Goal: Task Accomplishment & Management: Manage account settings

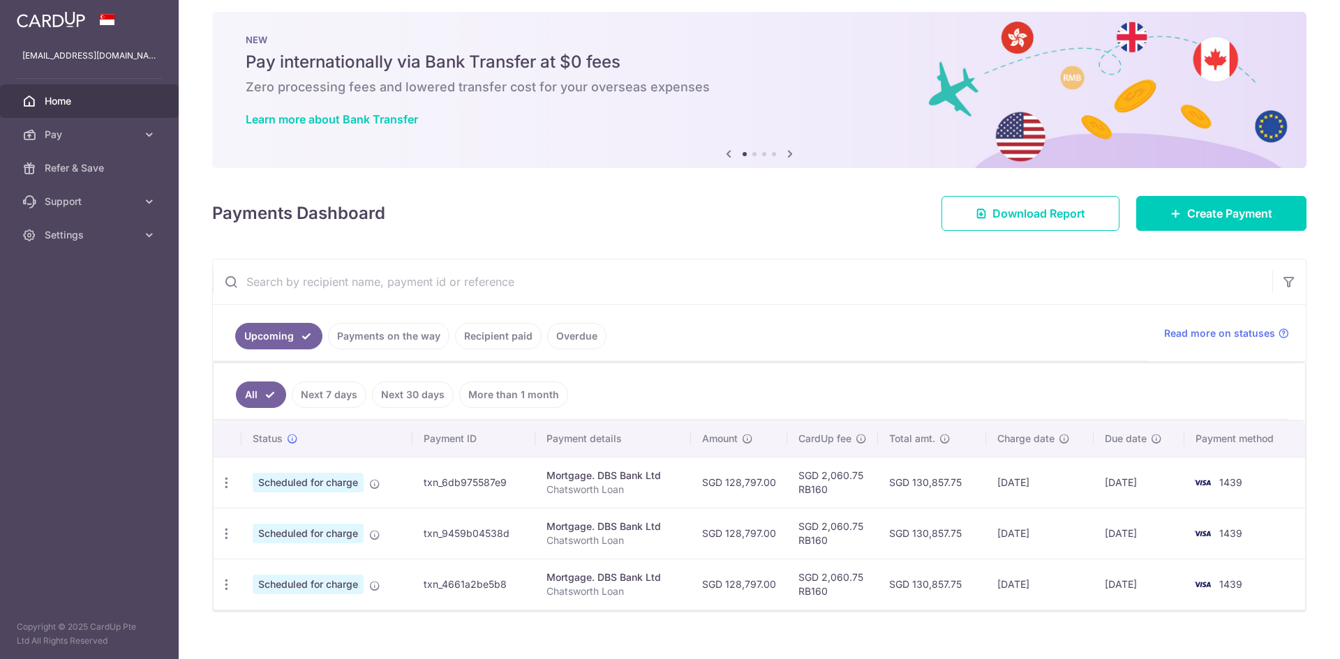
scroll to position [29, 0]
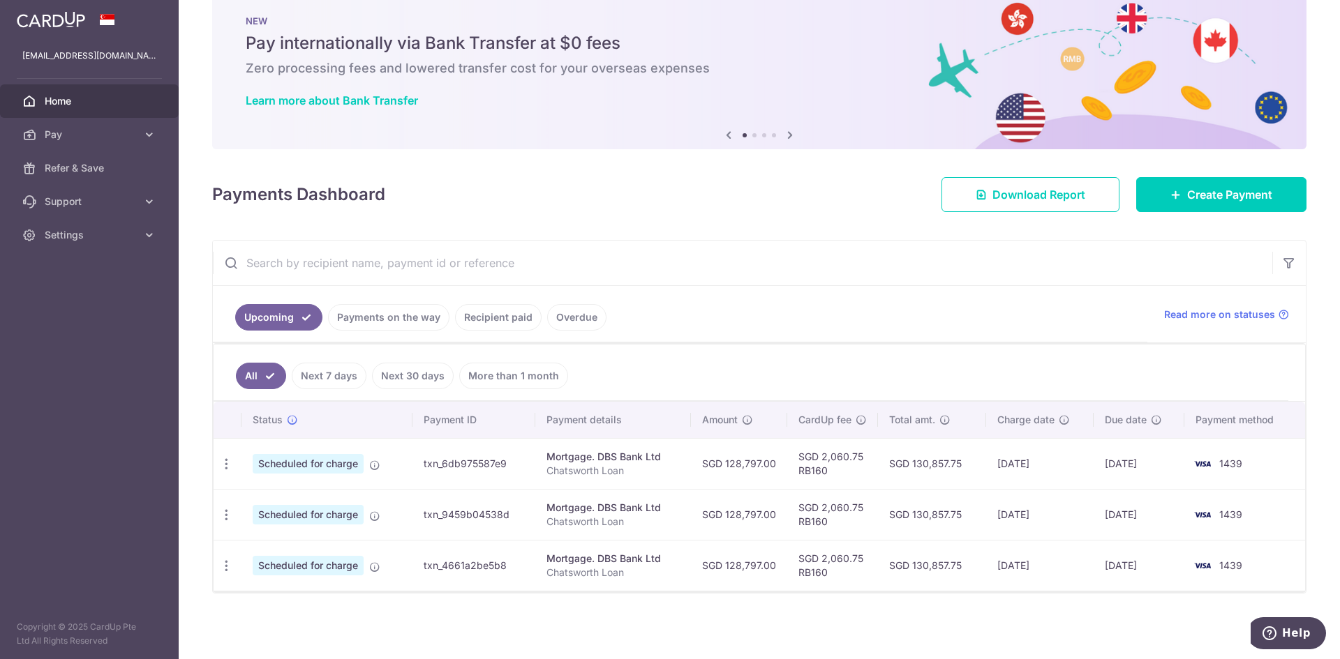
click at [503, 320] on link "Recipient paid" at bounding box center [498, 317] width 87 height 27
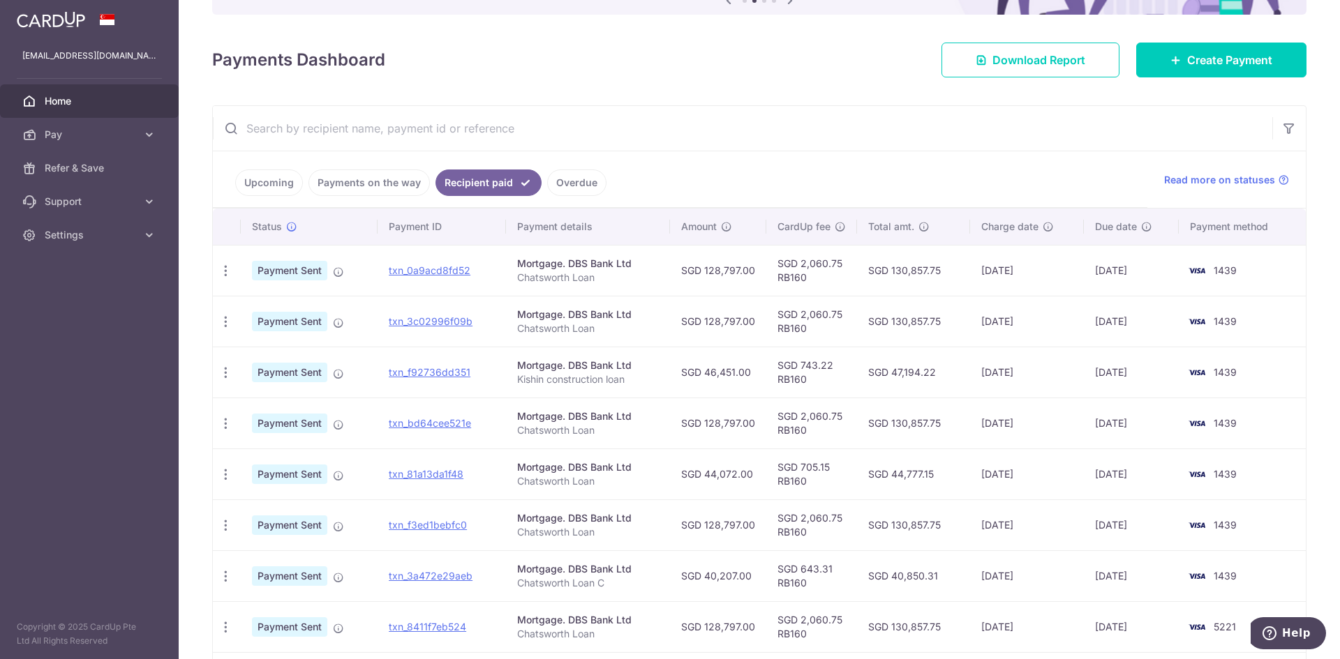
scroll to position [140, 0]
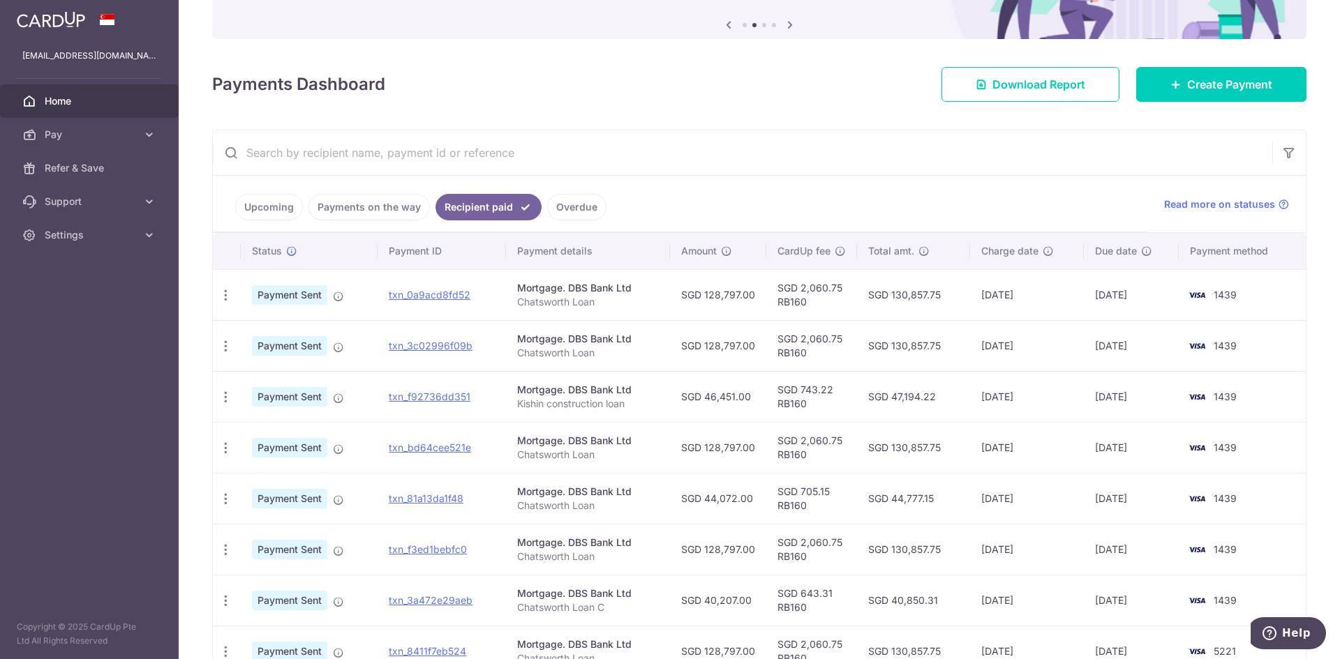
click at [390, 206] on link "Payments on the way" at bounding box center [368, 207] width 121 height 27
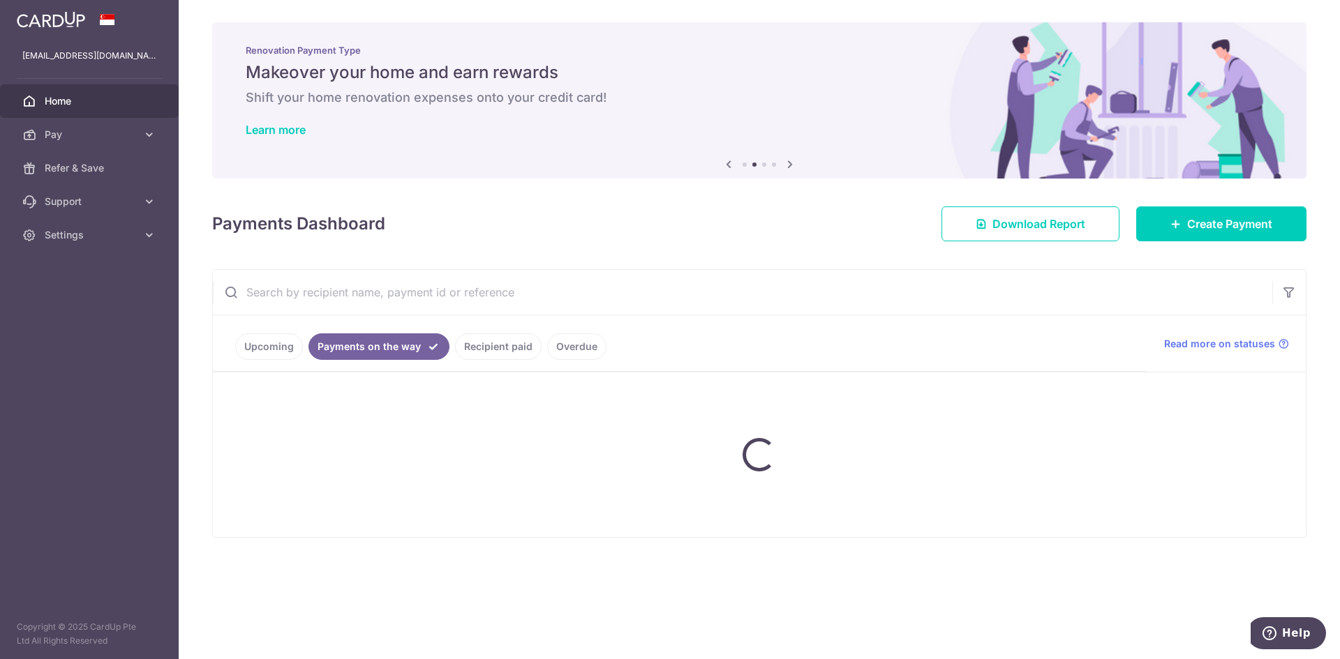
scroll to position [0, 0]
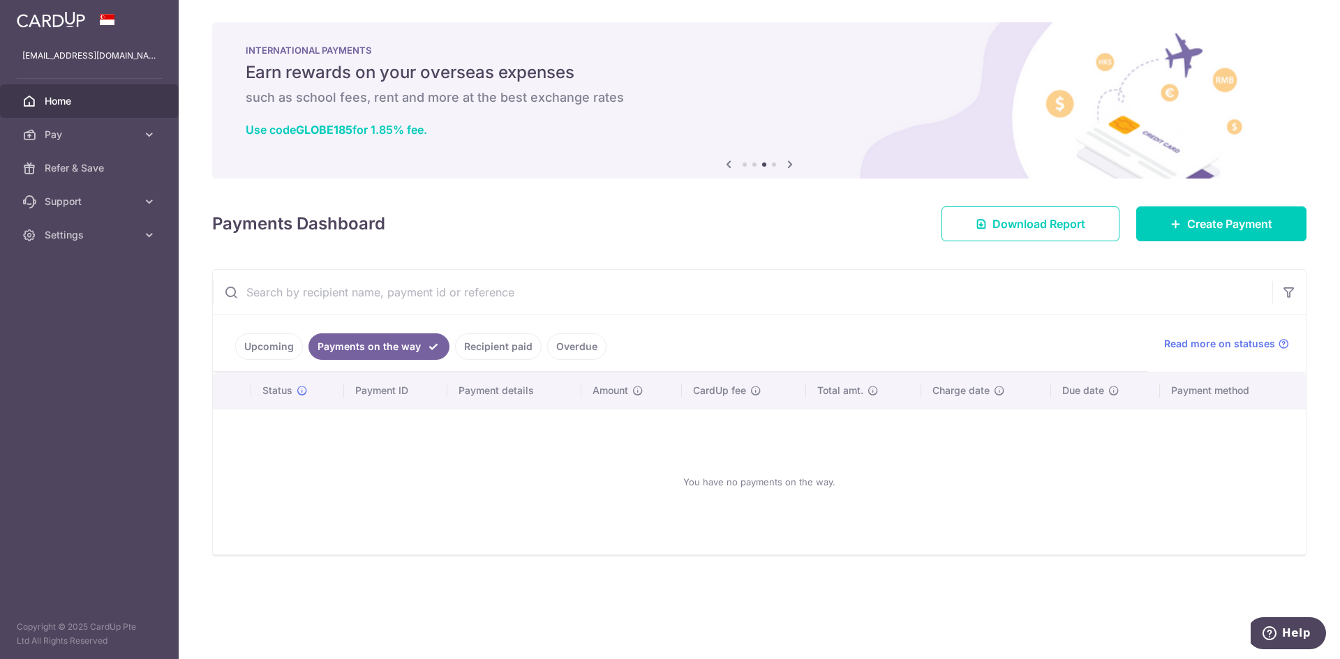
click at [264, 348] on link "Upcoming" at bounding box center [269, 347] width 68 height 27
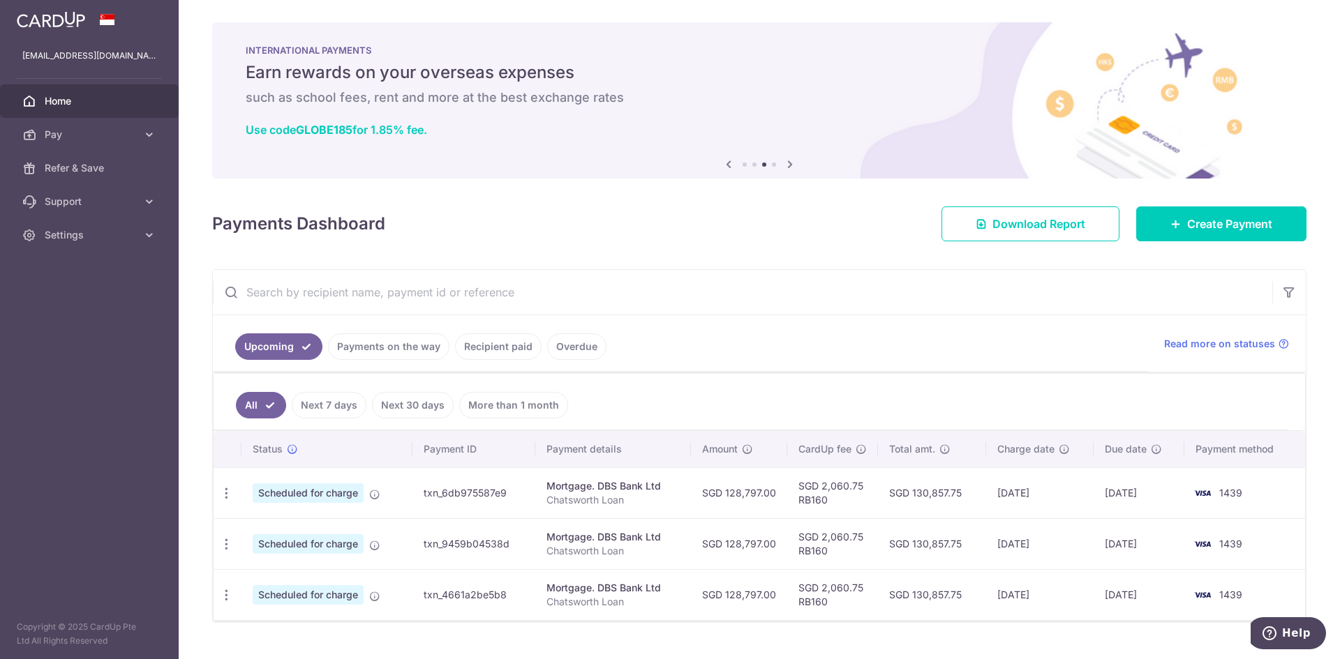
scroll to position [29, 0]
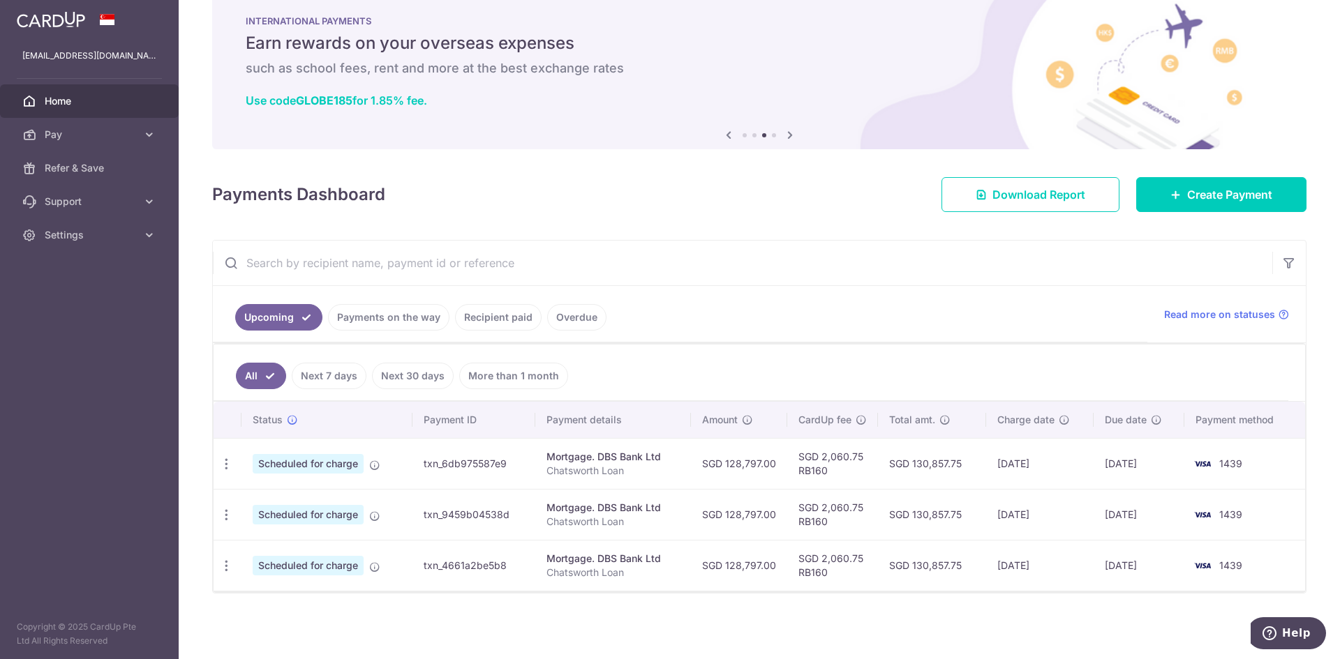
click at [383, 308] on link "Payments on the way" at bounding box center [388, 317] width 121 height 27
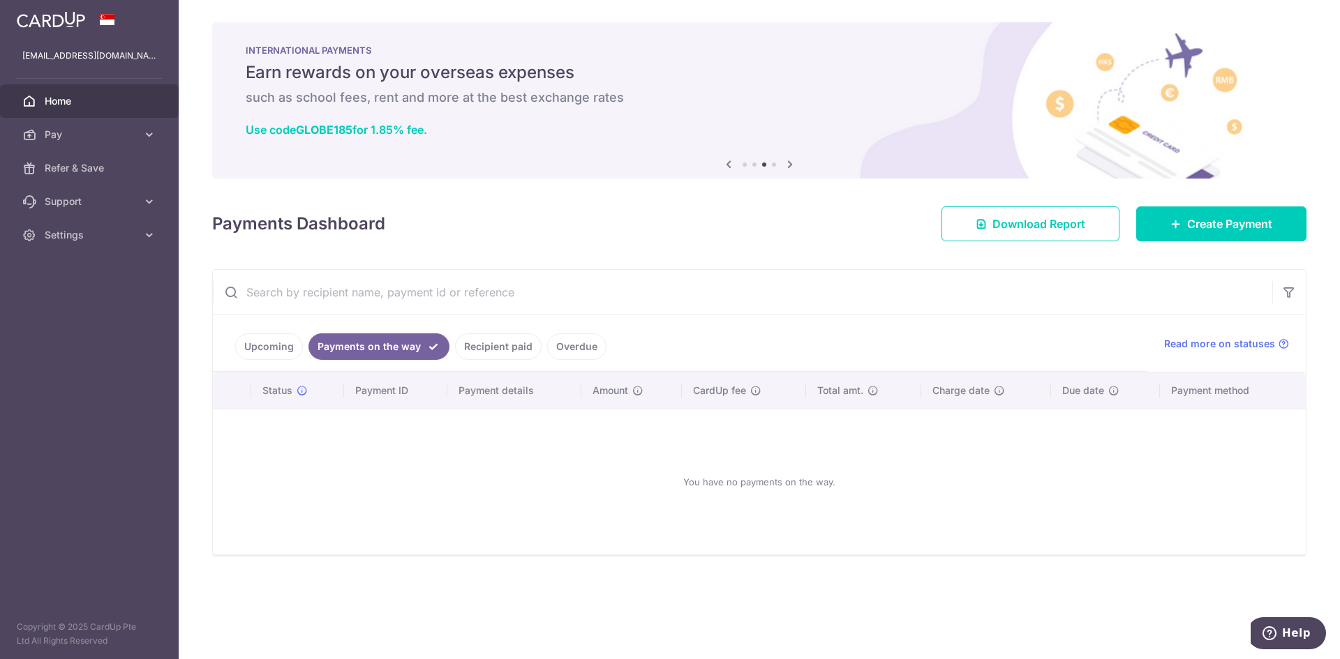
click at [491, 350] on link "Recipient paid" at bounding box center [498, 347] width 87 height 27
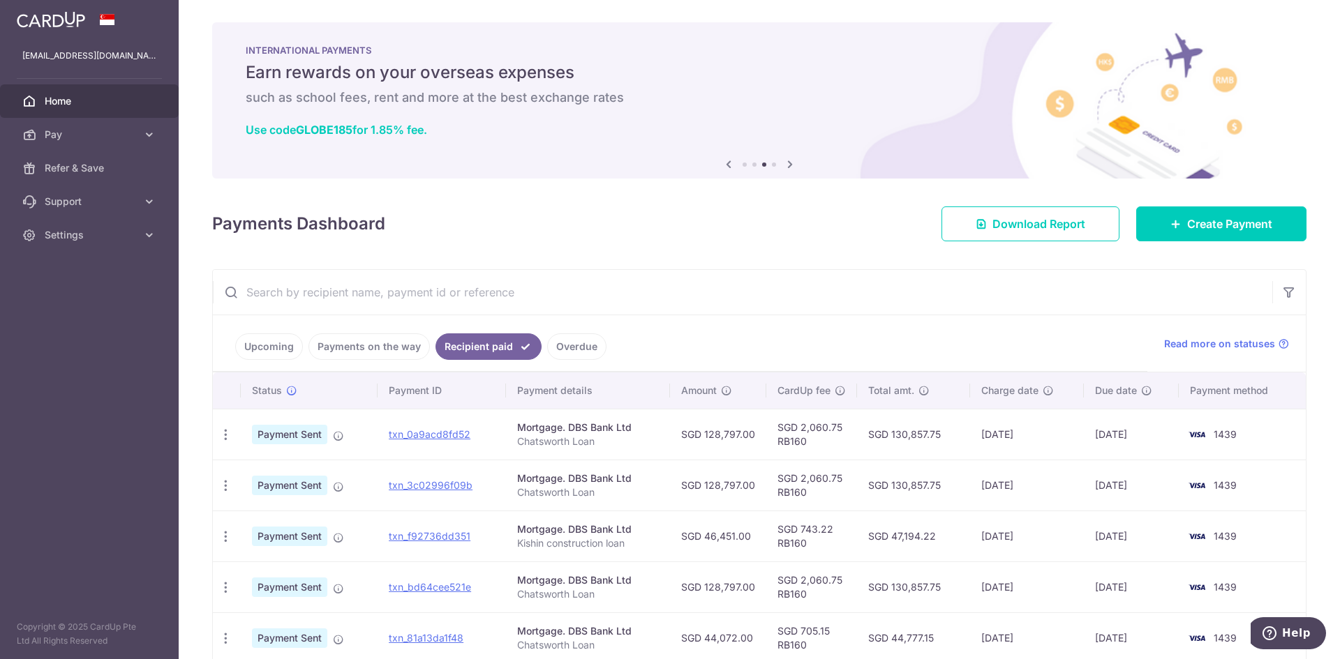
click at [561, 350] on link "Overdue" at bounding box center [576, 347] width 59 height 27
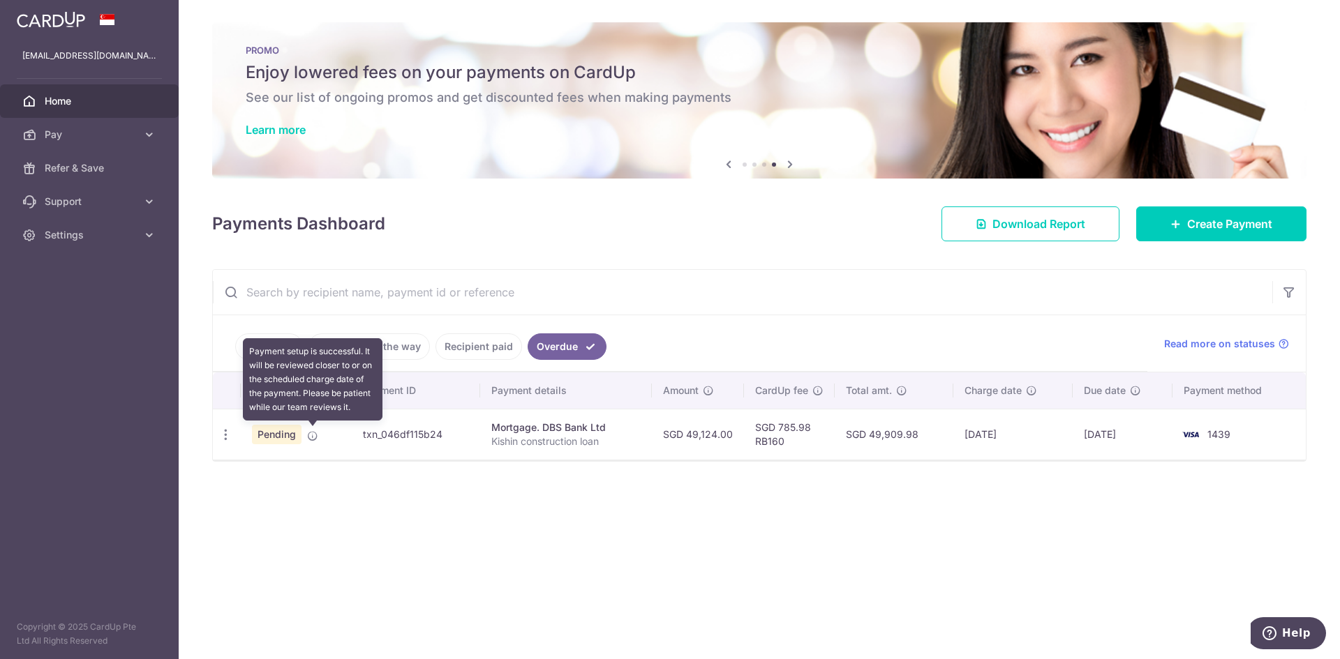
click at [313, 437] on icon at bounding box center [312, 436] width 11 height 11
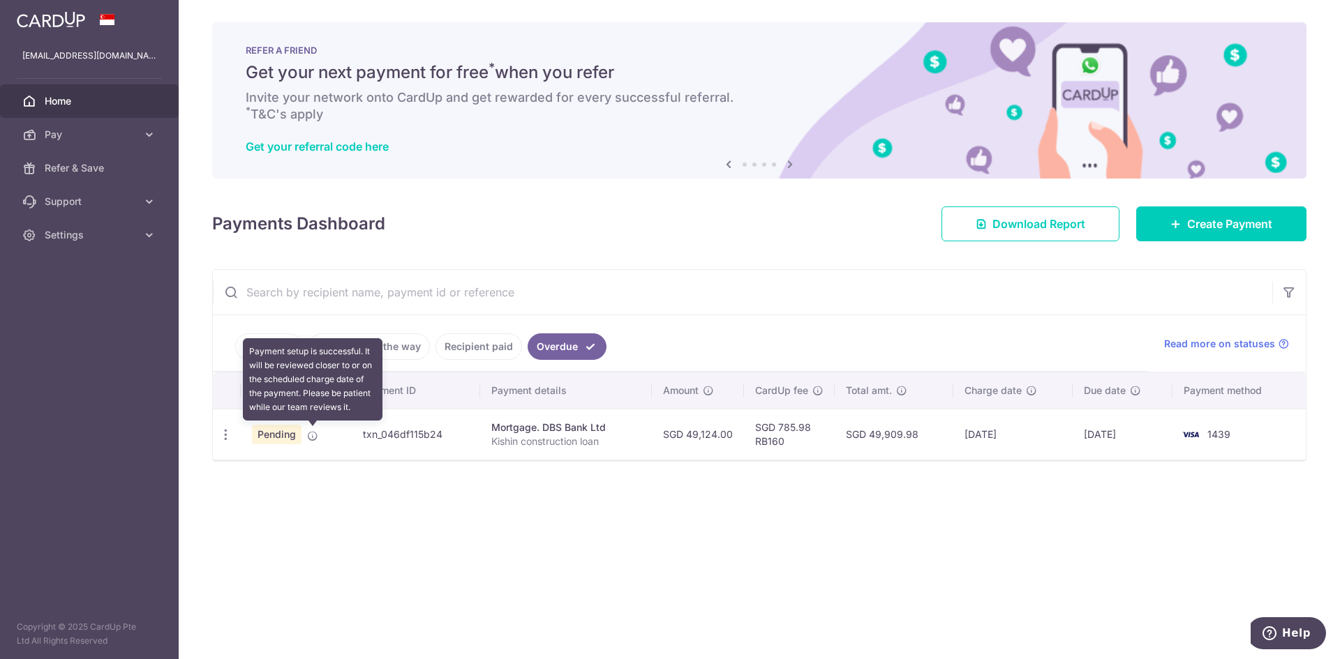
click at [311, 438] on icon at bounding box center [312, 436] width 11 height 11
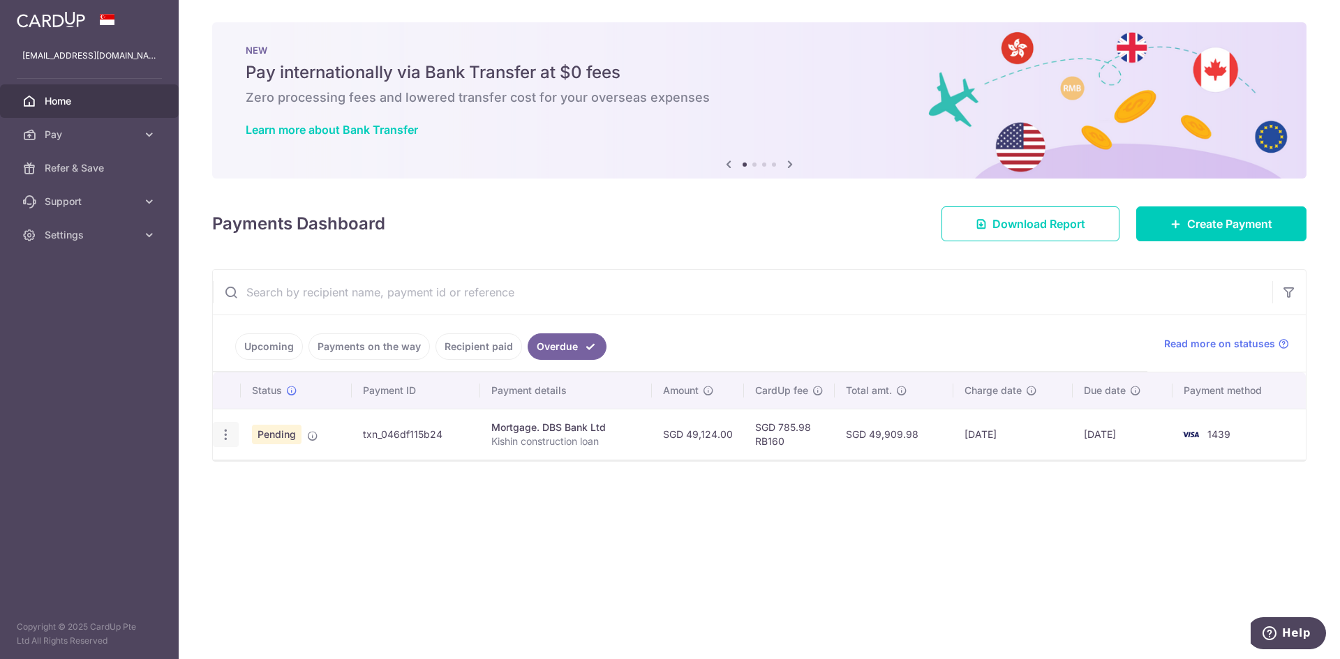
click at [230, 435] on icon "button" at bounding box center [225, 435] width 15 height 15
click at [292, 508] on span "Cancel payment" at bounding box center [300, 507] width 94 height 17
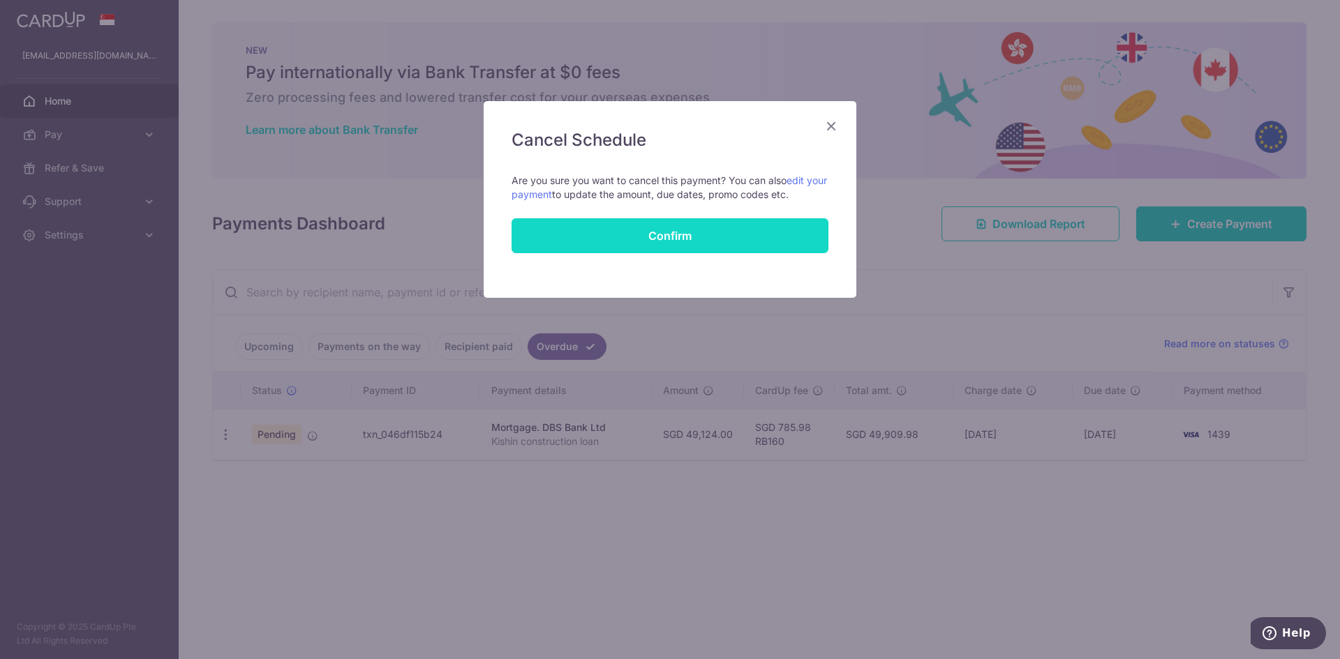
click at [666, 228] on button "Confirm" at bounding box center [670, 235] width 317 height 35
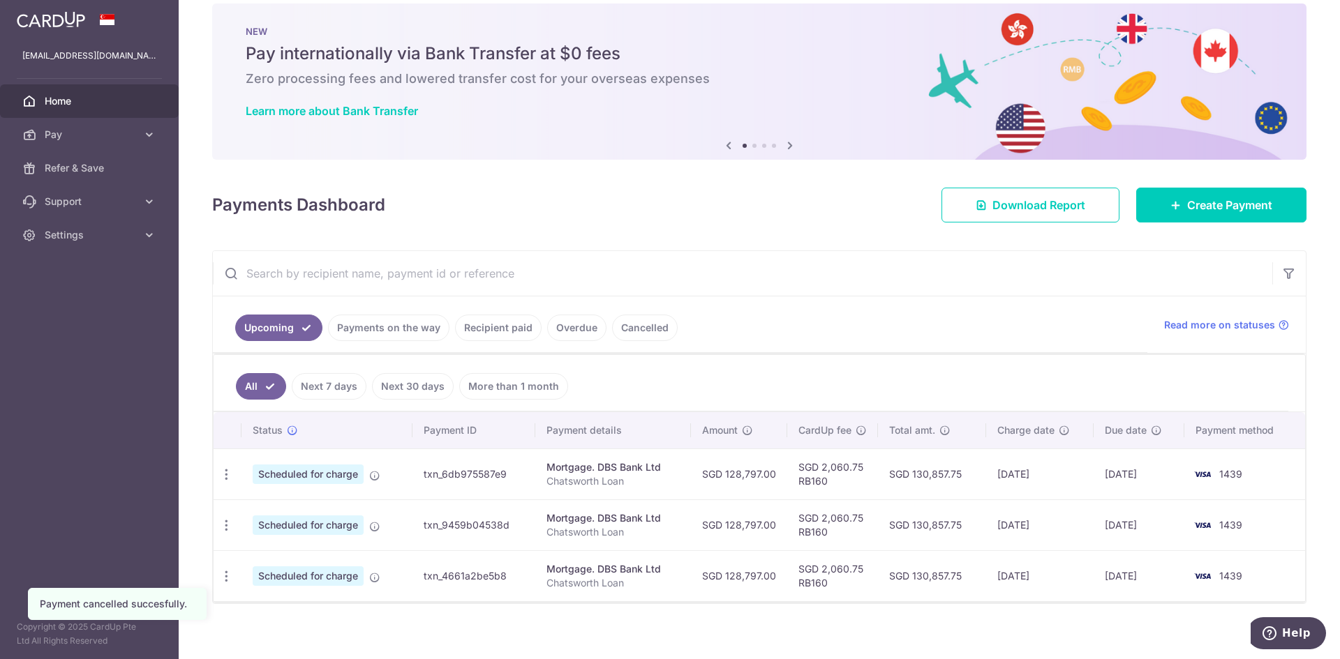
scroll to position [29, 0]
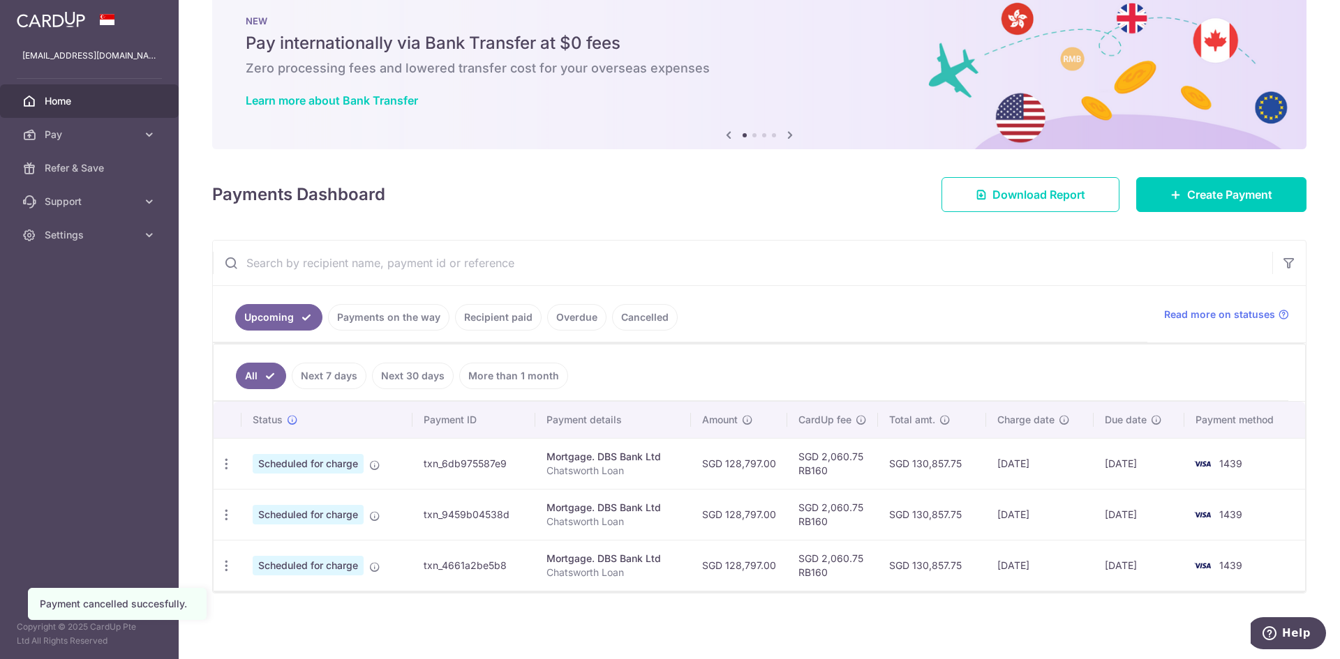
click at [579, 308] on link "Overdue" at bounding box center [576, 317] width 59 height 27
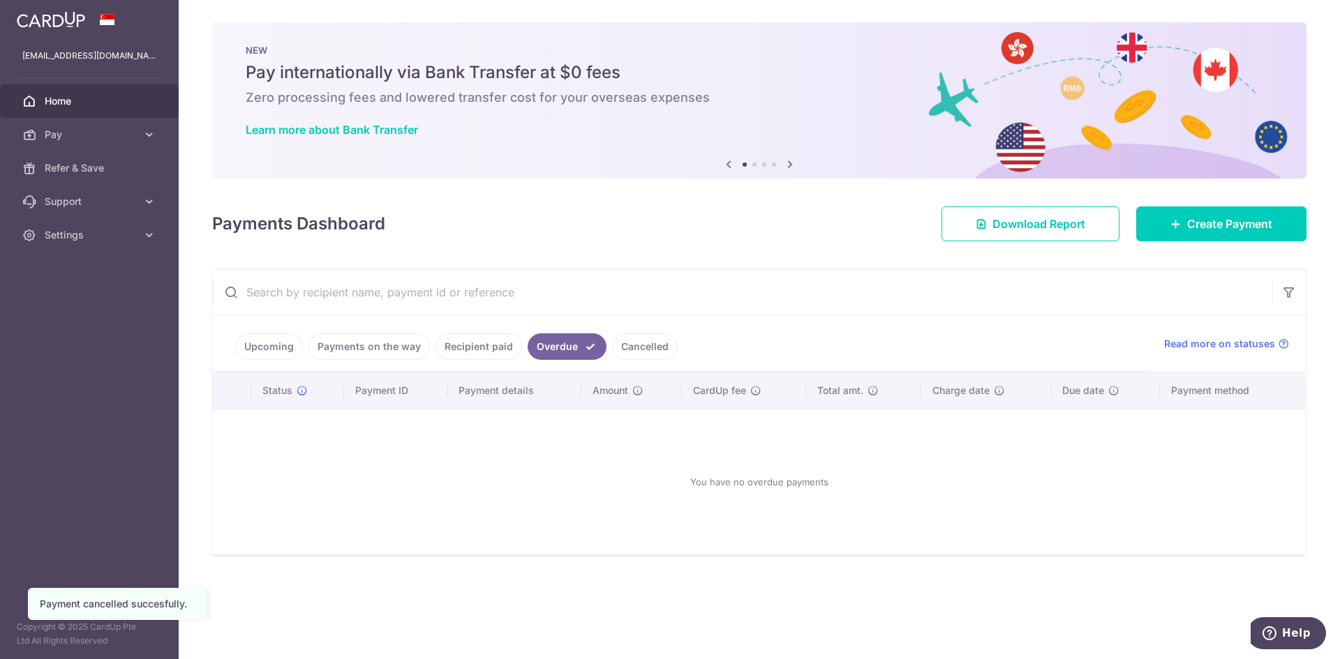
click at [632, 343] on link "Cancelled" at bounding box center [645, 347] width 66 height 27
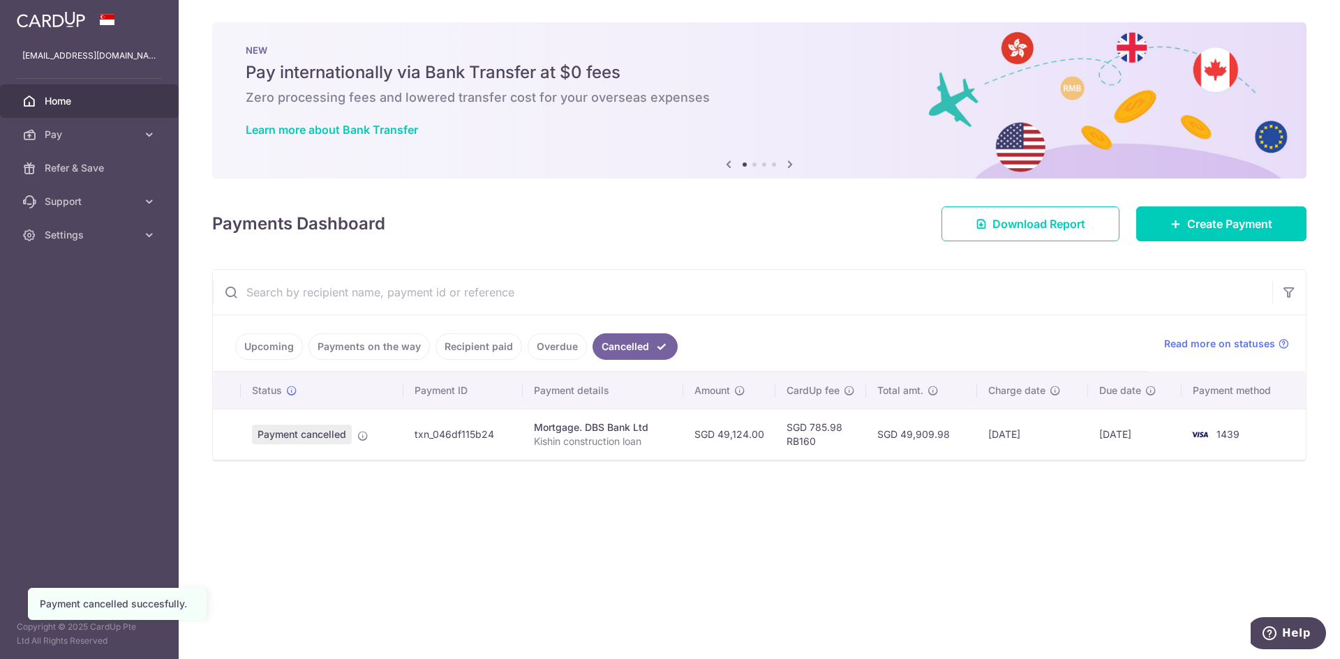
click at [483, 350] on link "Recipient paid" at bounding box center [478, 347] width 87 height 27
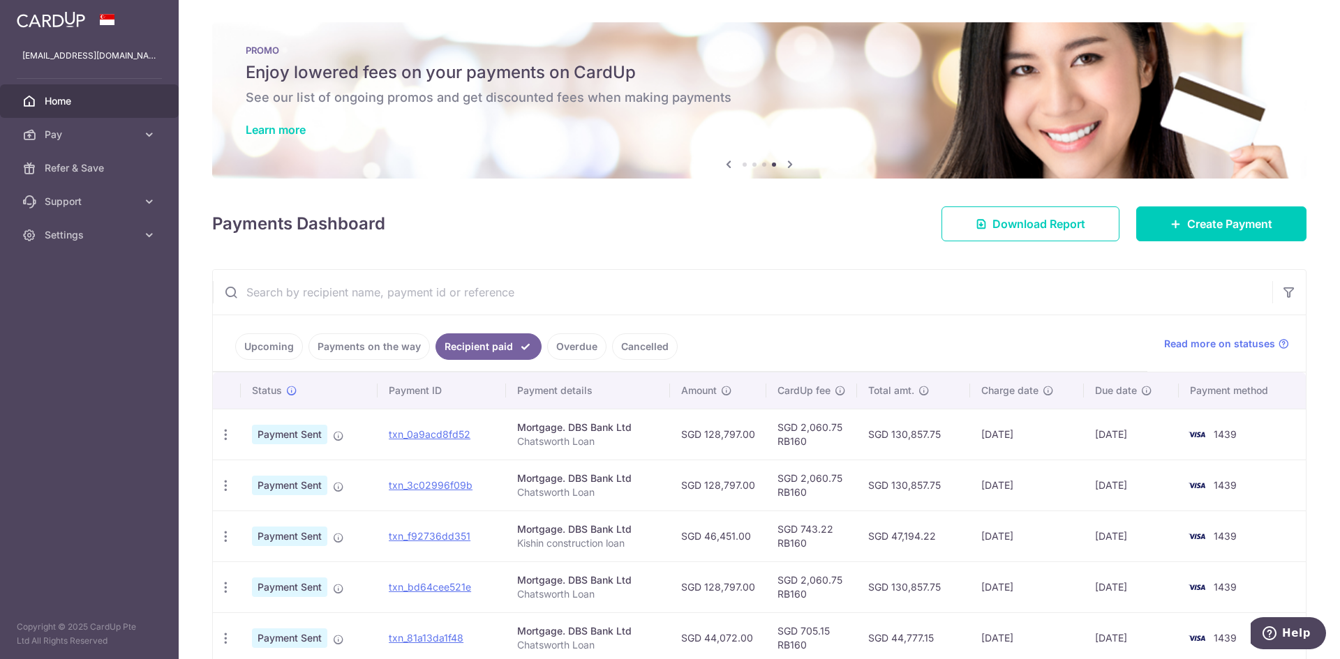
click at [638, 341] on link "Cancelled" at bounding box center [645, 347] width 66 height 27
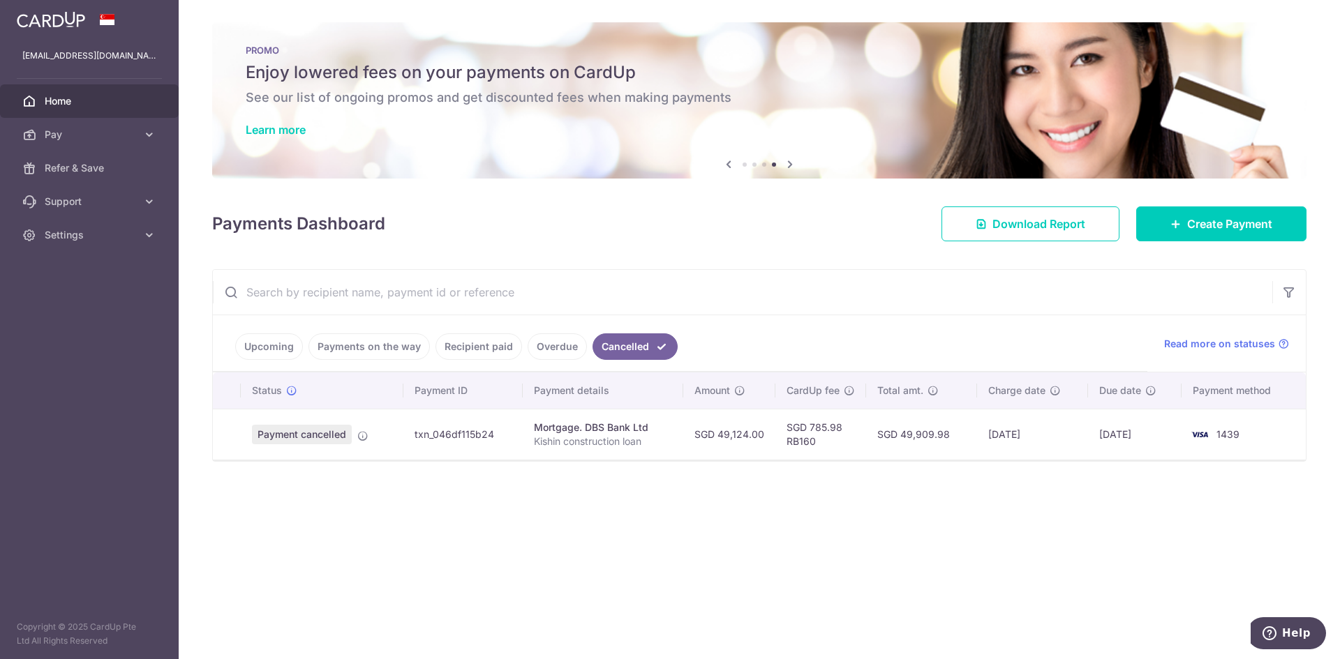
click at [249, 347] on link "Upcoming" at bounding box center [269, 347] width 68 height 27
